Goal: Information Seeking & Learning: Find specific page/section

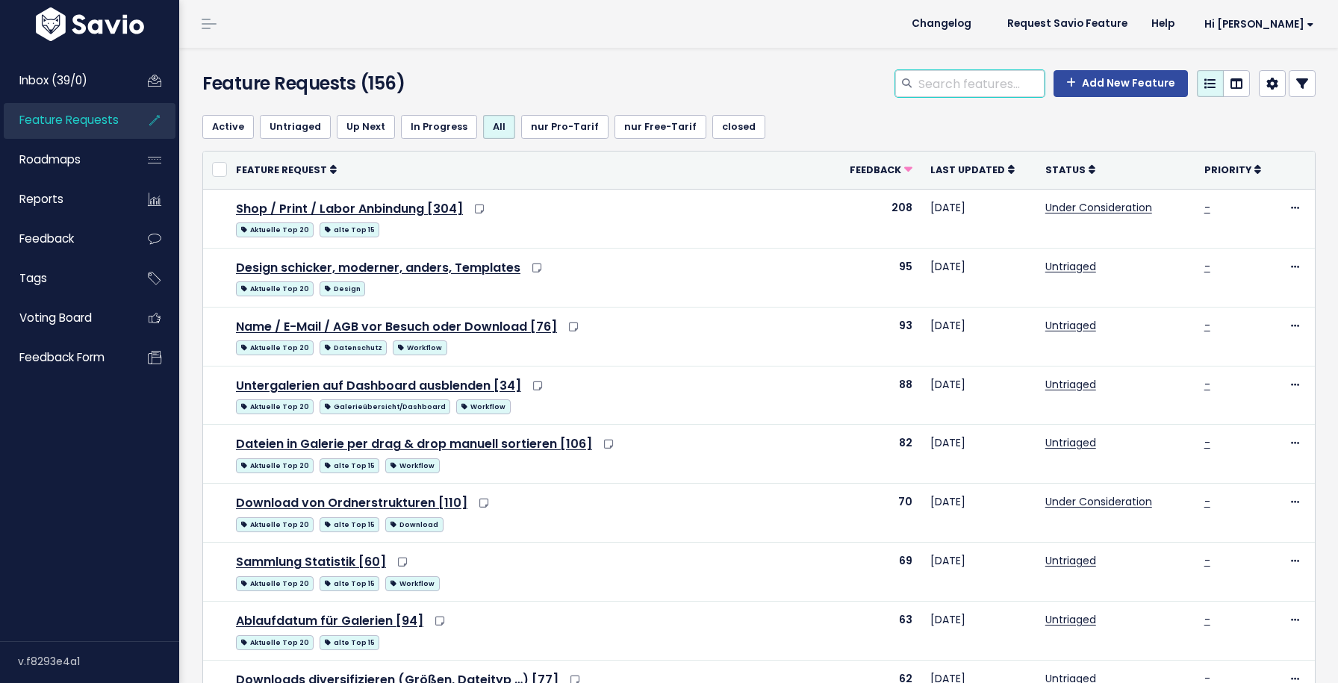
click at [962, 90] on input "search" at bounding box center [981, 83] width 128 height 27
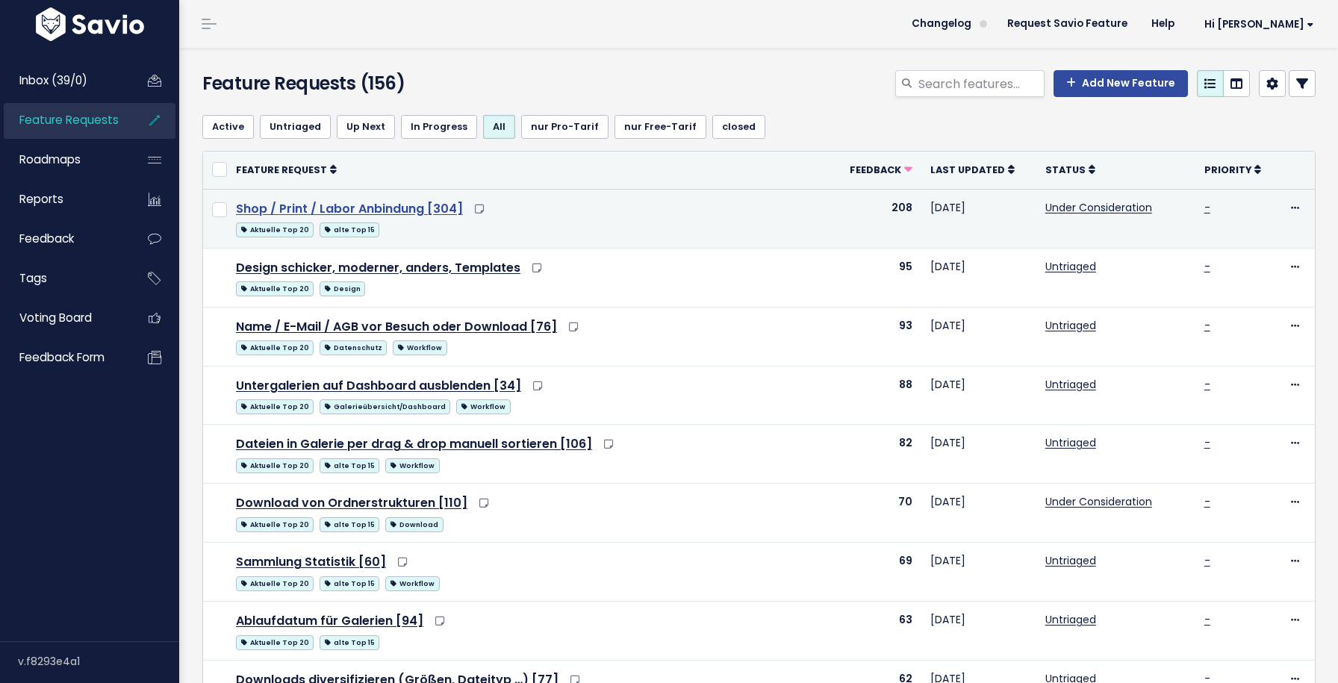
click at [416, 202] on link "Shop / Print / Labor Anbindung [304]" at bounding box center [349, 208] width 227 height 17
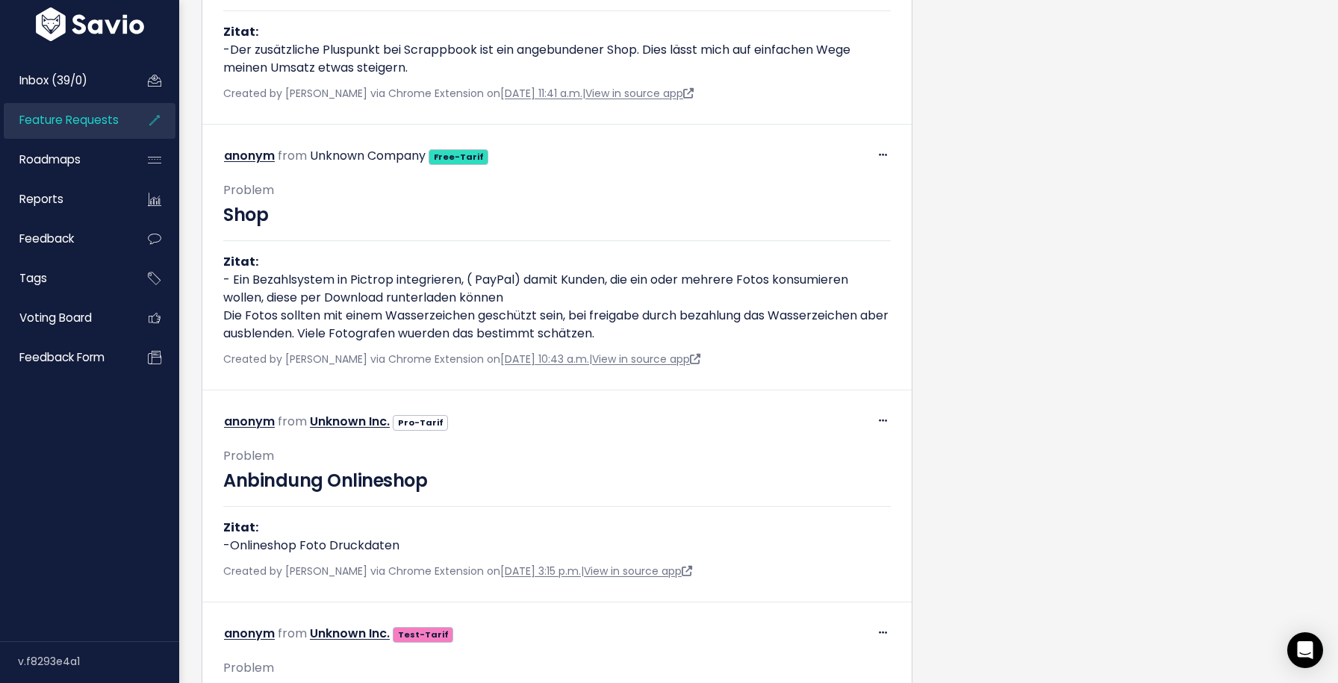
scroll to position [10253, 0]
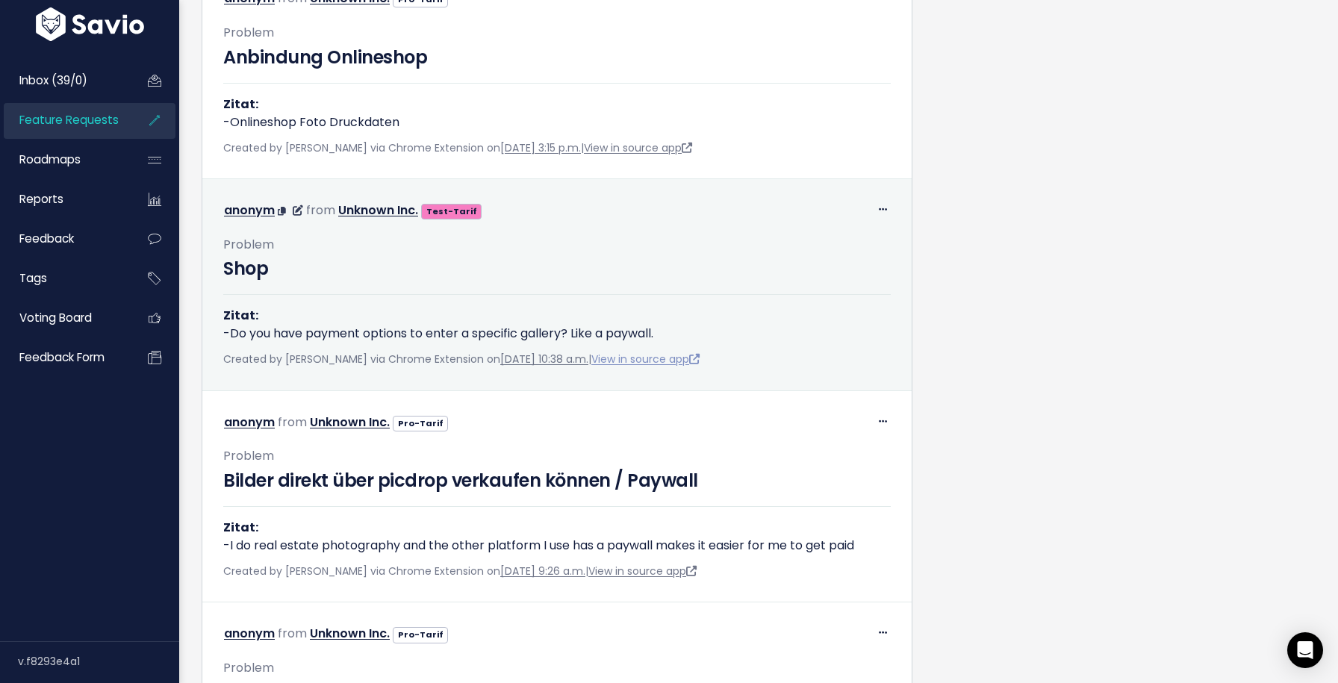
click at [698, 352] on link "View in source app" at bounding box center [645, 359] width 108 height 15
